Goal: Navigation & Orientation: Understand site structure

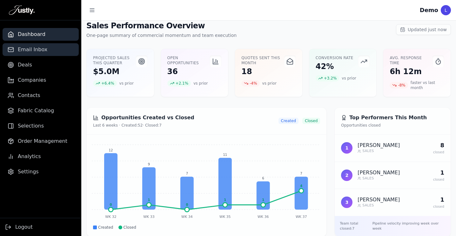
click at [33, 52] on span "Email Inbox" at bounding box center [33, 50] width 30 height 8
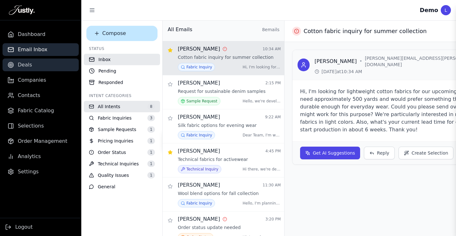
click at [33, 67] on link "Deals" at bounding box center [41, 64] width 76 height 13
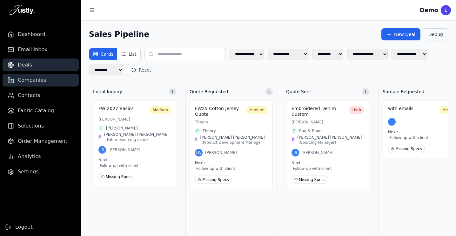
click at [22, 80] on span "Companies" at bounding box center [32, 80] width 28 height 8
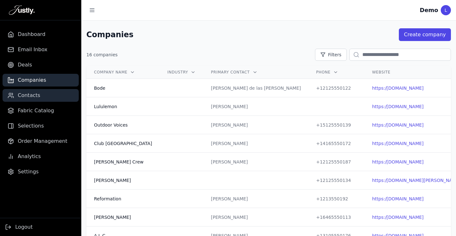
click at [28, 96] on span "Contacts" at bounding box center [29, 95] width 23 height 8
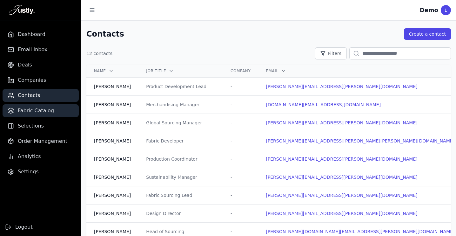
click at [32, 109] on span "Fabric Catalog" at bounding box center [36, 111] width 36 height 8
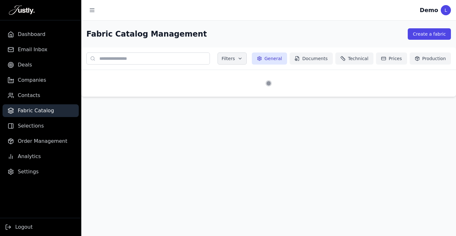
click at [34, 118] on ul "Dashboard Email Inbox Deals Companies Contacts Fabric Catalog Selections Order …" at bounding box center [40, 103] width 81 height 150
click at [35, 79] on span "Companies" at bounding box center [32, 80] width 28 height 8
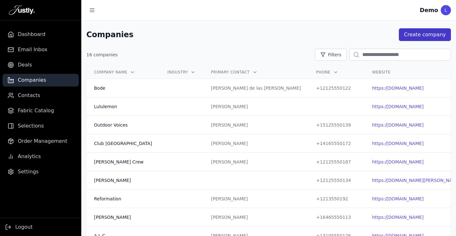
click at [419, 35] on button "Create company" at bounding box center [425, 34] width 52 height 13
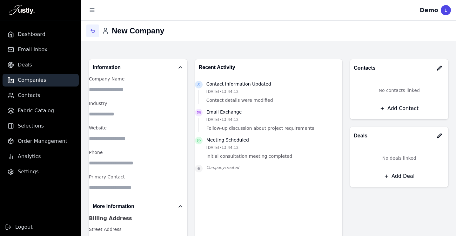
click at [91, 31] on icon "button" at bounding box center [92, 30] width 5 height 5
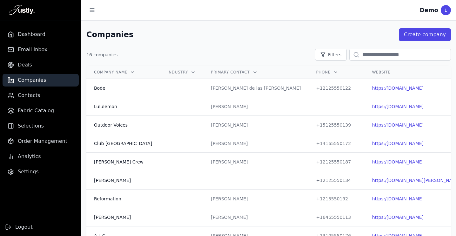
click at [50, 56] on ul "Dashboard Email Inbox Deals Companies Contacts Fabric Catalog Selections Order …" at bounding box center [40, 103] width 81 height 150
click at [37, 50] on span "Email Inbox" at bounding box center [33, 50] width 30 height 8
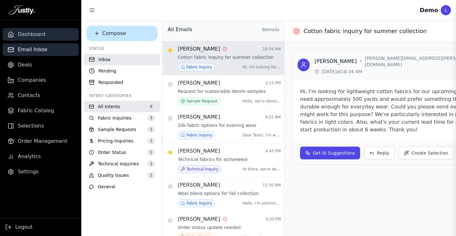
click at [41, 35] on span "Dashboard" at bounding box center [32, 34] width 28 height 8
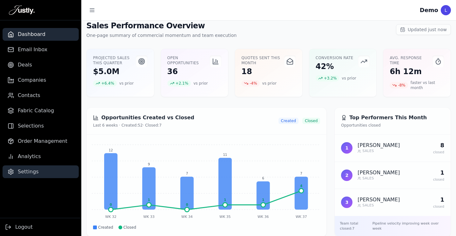
click at [26, 172] on span "Settings" at bounding box center [28, 172] width 21 height 8
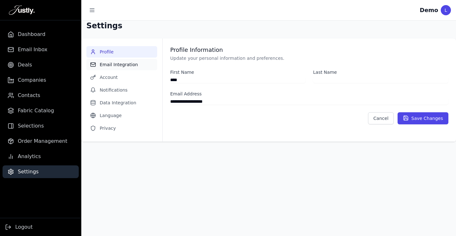
click at [110, 63] on button "Email Integration" at bounding box center [121, 64] width 71 height 11
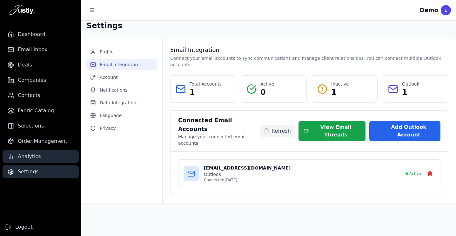
click at [36, 157] on span "Analytics" at bounding box center [29, 156] width 23 height 8
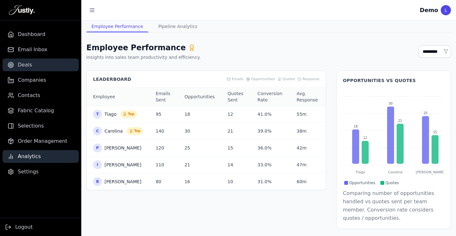
click at [37, 67] on link "Deals" at bounding box center [41, 64] width 76 height 13
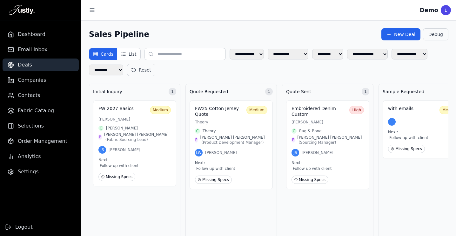
click at [122, 19] on div "Demo L" at bounding box center [268, 10] width 375 height 20
